Goal: Contribute content: Add original content to the website for others to see

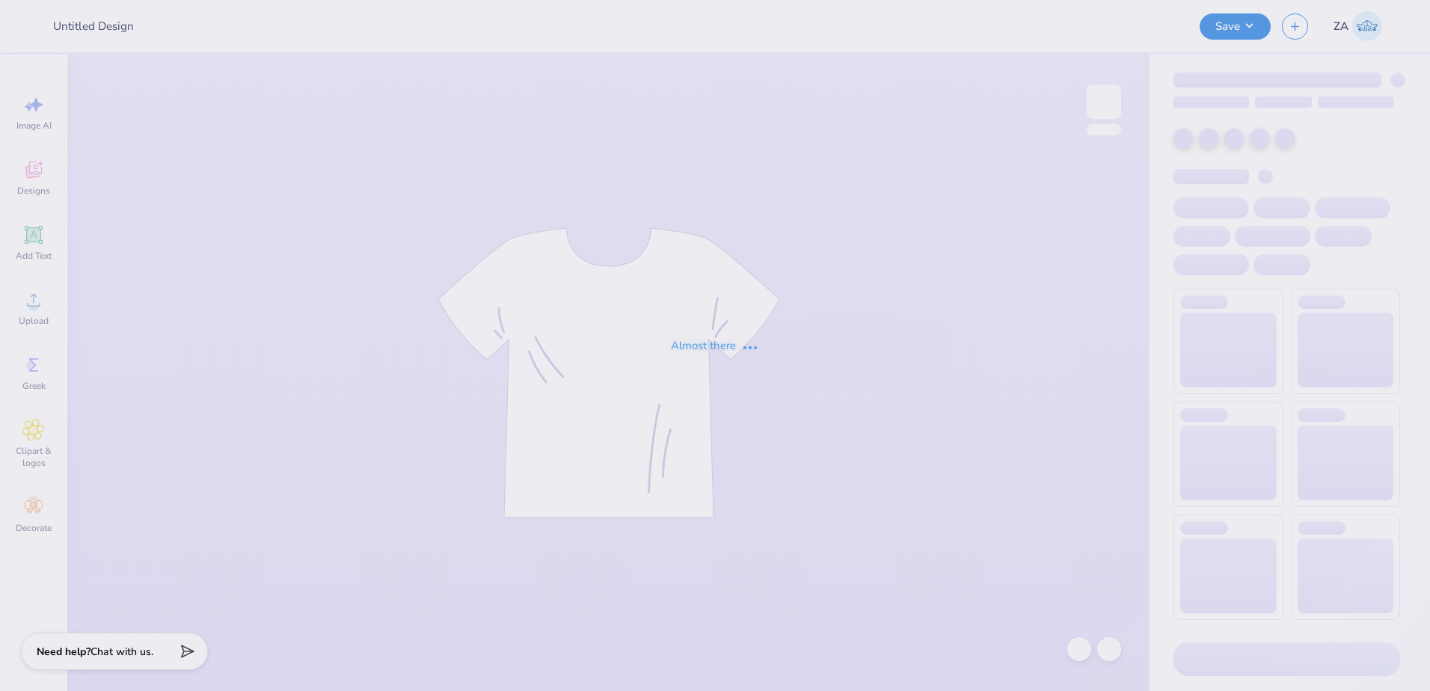
type input "Homecoming Weekend Shirt"
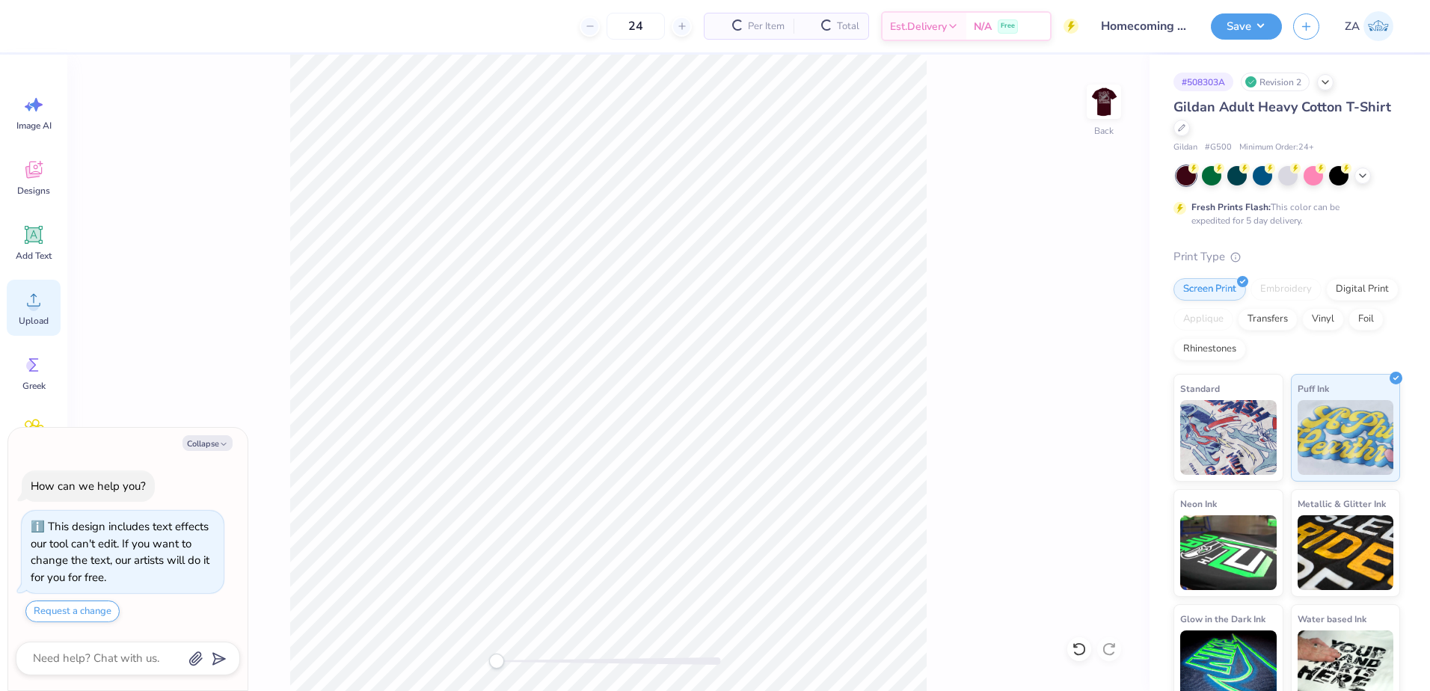
click at [28, 308] on icon at bounding box center [33, 300] width 22 height 22
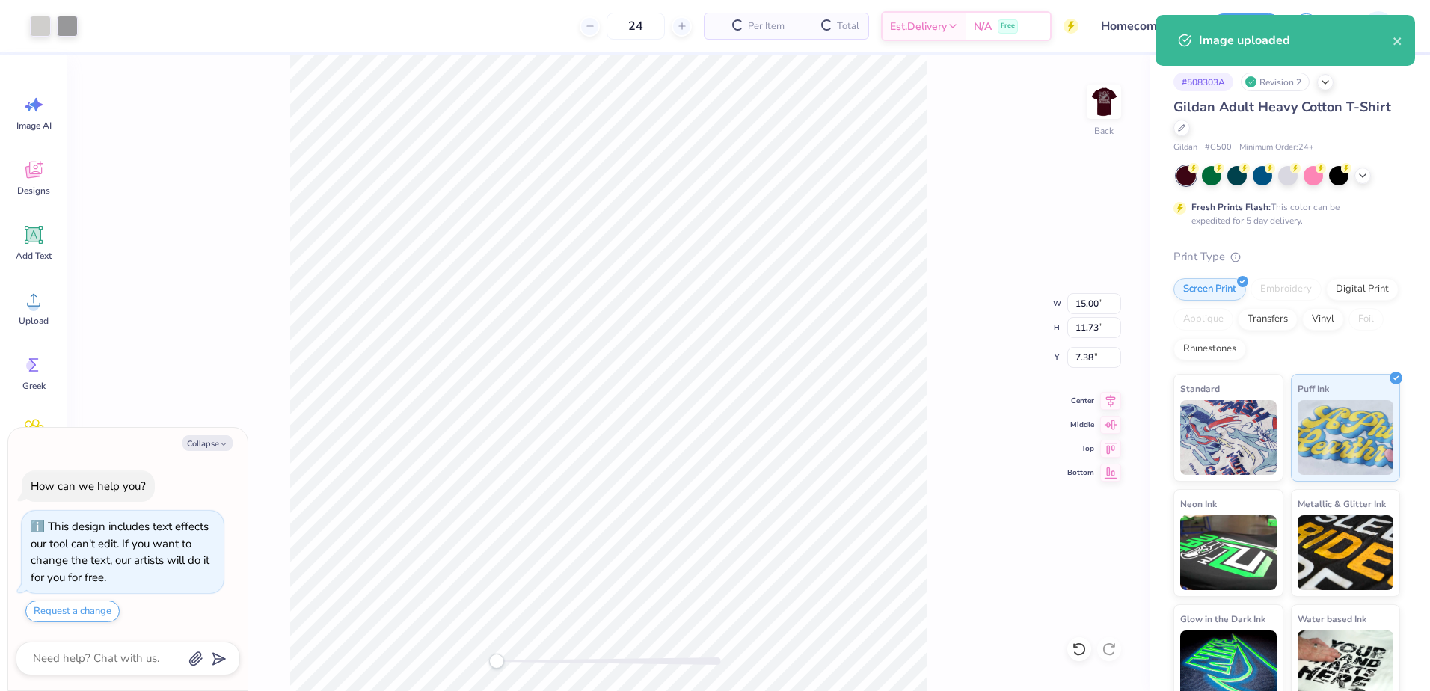
type textarea "x"
drag, startPoint x: 1077, startPoint y: 303, endPoint x: 1100, endPoint y: 301, distance: 22.6
click at [1100, 301] on input "15.00" at bounding box center [1094, 303] width 54 height 21
type input "3.50"
type textarea "x"
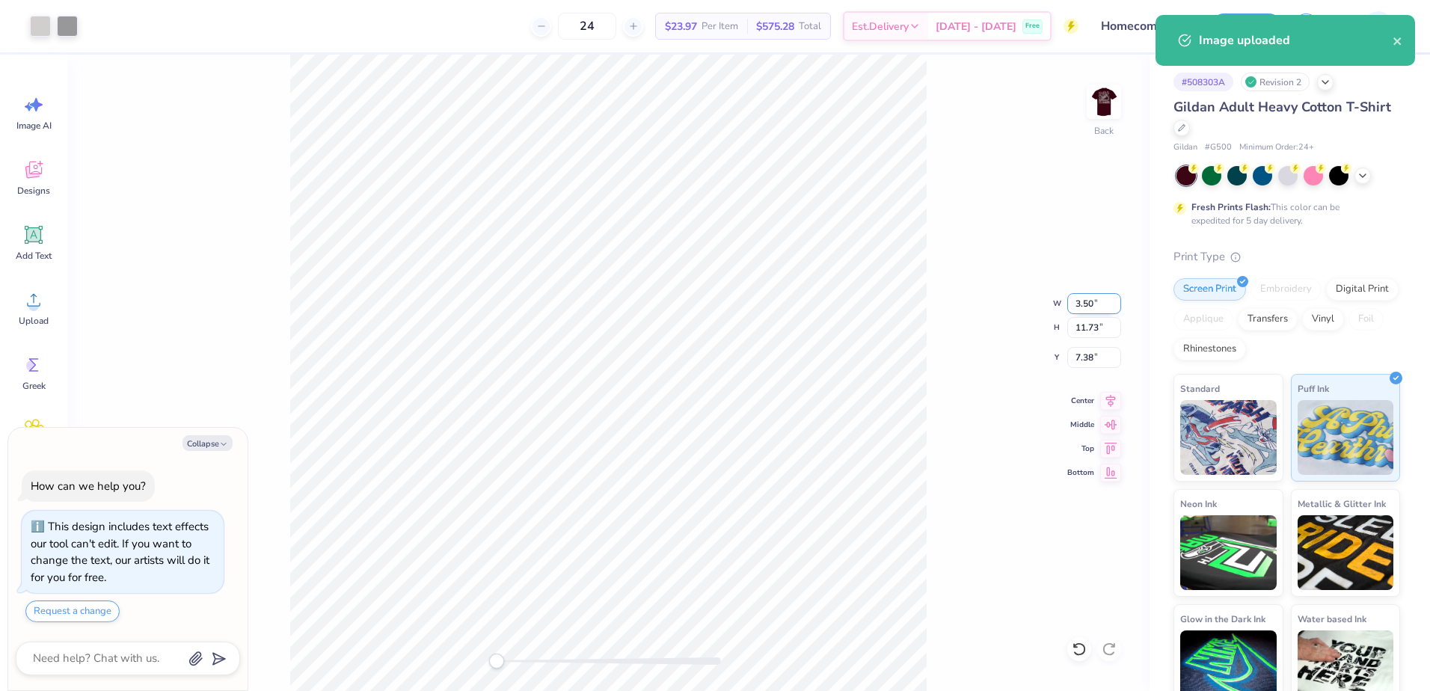
type input "2.74"
type input "11.88"
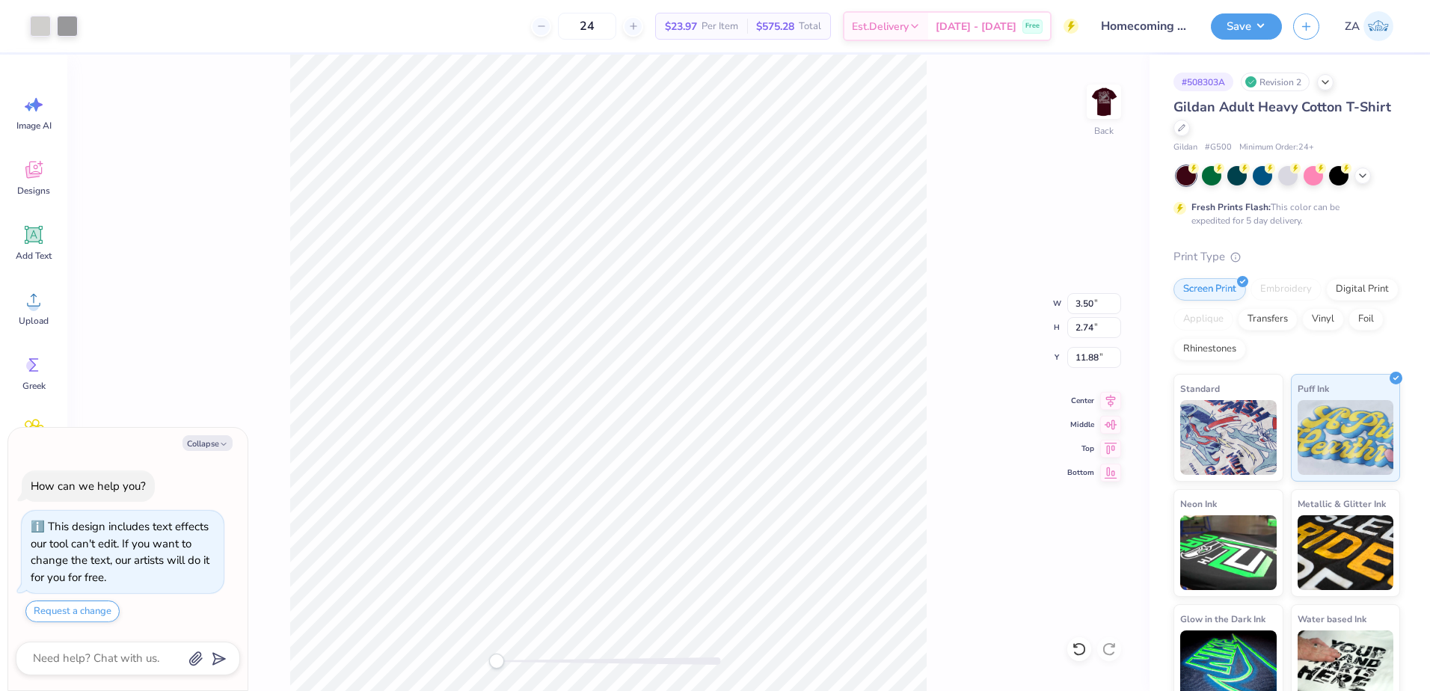
type textarea "x"
click at [1103, 357] on input "11.88" at bounding box center [1094, 357] width 54 height 21
type input "1"
type input "3.00"
click at [1260, 28] on button "Save" at bounding box center [1246, 24] width 71 height 26
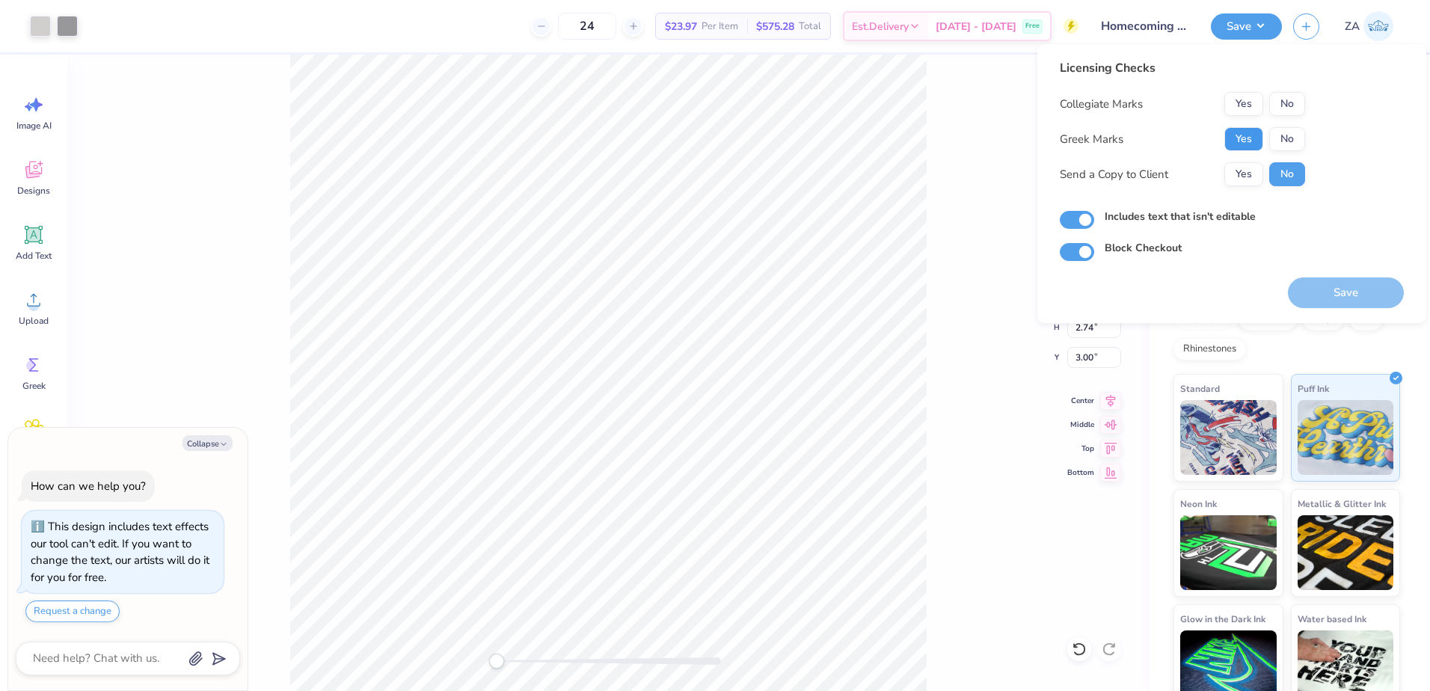
click at [1249, 133] on button "Yes" at bounding box center [1243, 139] width 39 height 24
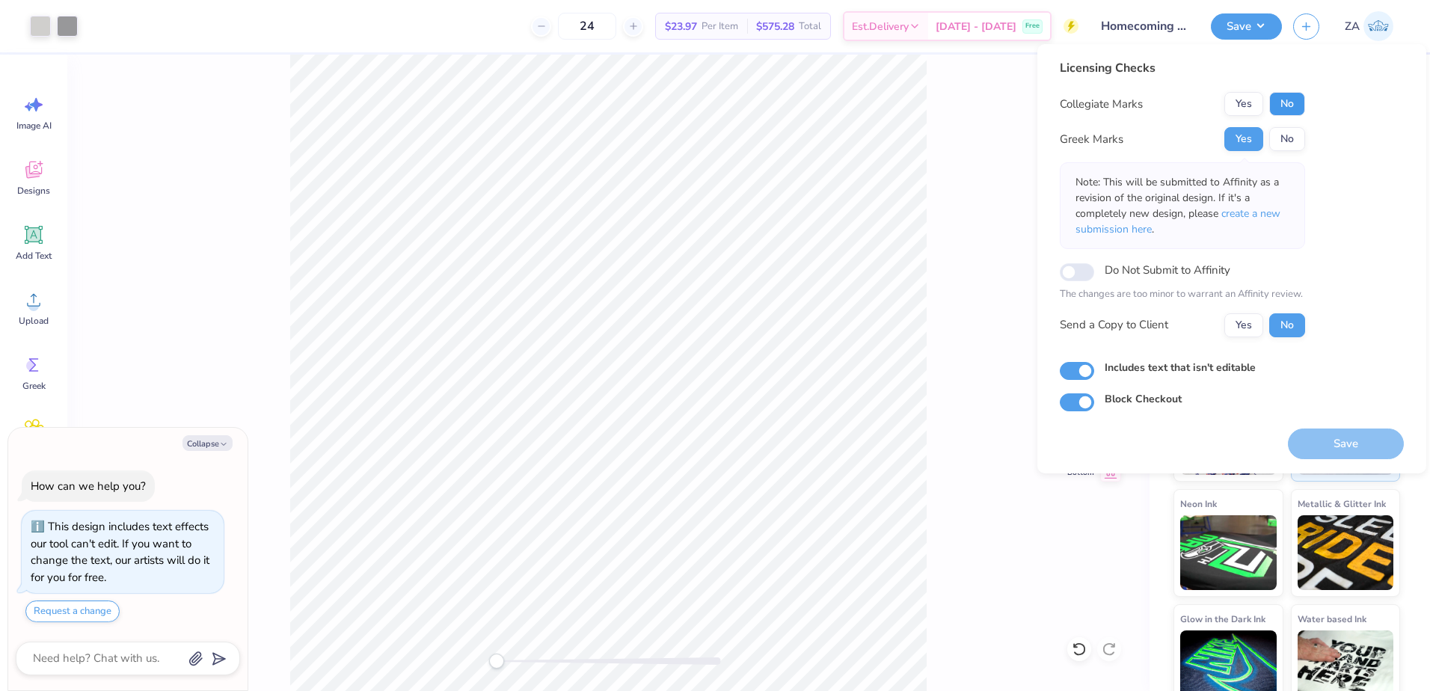
click at [1277, 110] on button "No" at bounding box center [1287, 104] width 36 height 24
click at [1358, 453] on button "Save" at bounding box center [1346, 444] width 116 height 31
type textarea "x"
